Goal: Information Seeking & Learning: Learn about a topic

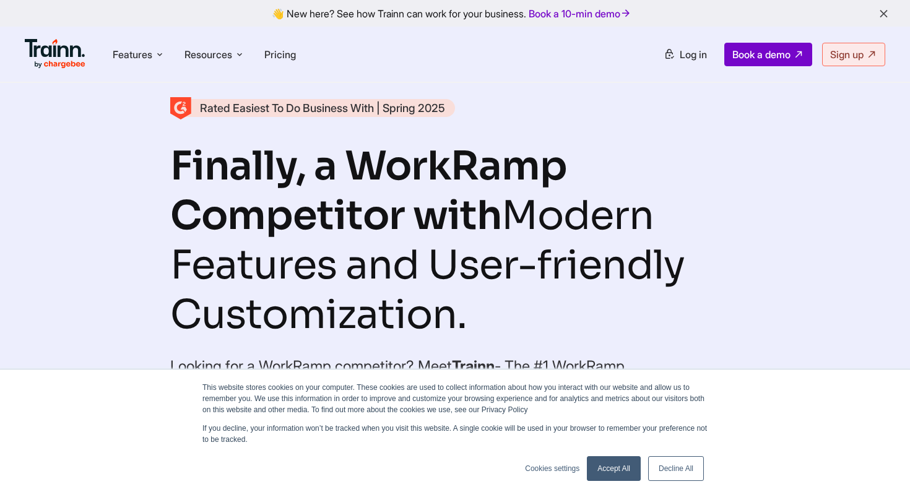
click at [596, 466] on link "Accept All" at bounding box center [614, 468] width 54 height 25
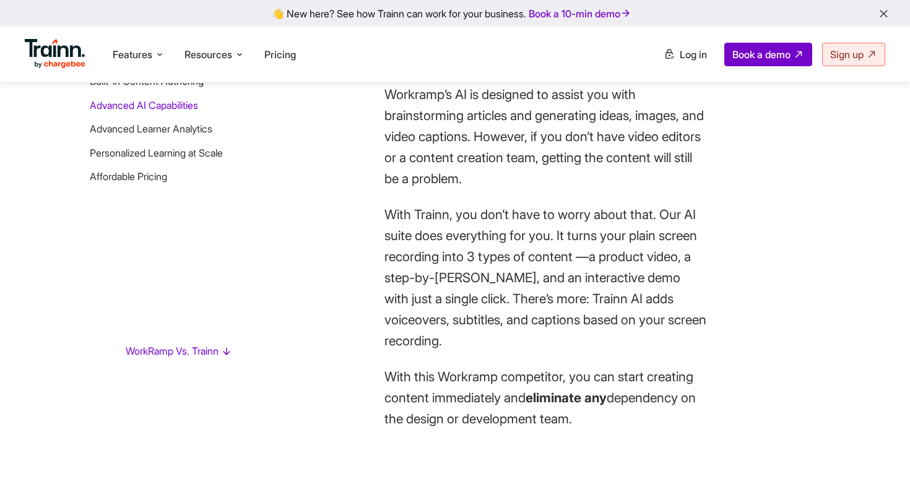
scroll to position [2777, 0]
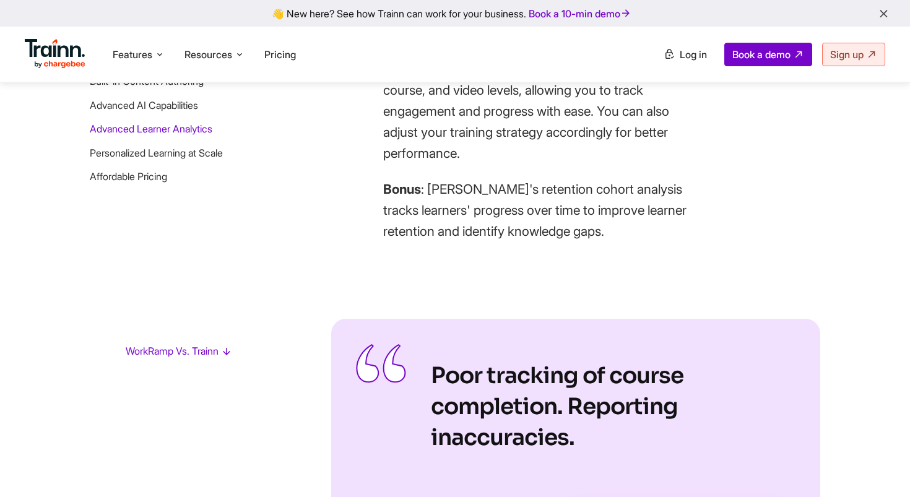
click at [50, 55] on img at bounding box center [55, 54] width 61 height 30
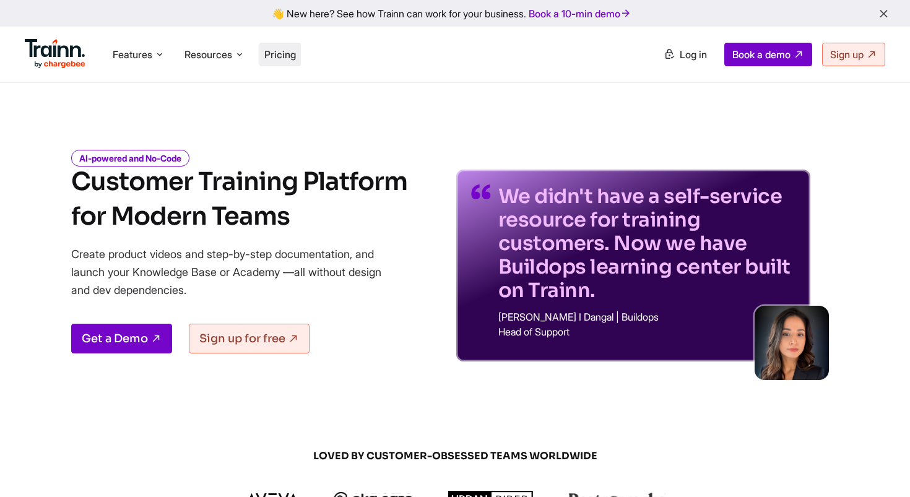
click at [280, 51] on span "Pricing" at bounding box center [280, 54] width 32 height 12
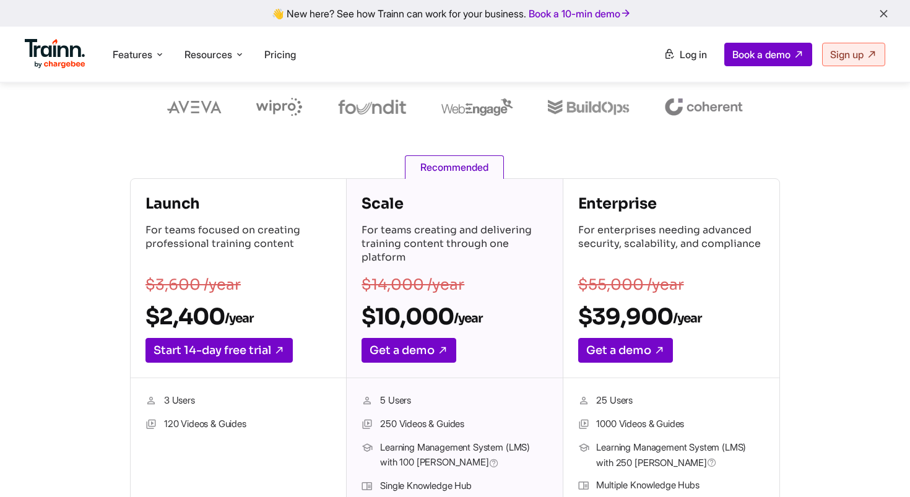
scroll to position [115, 0]
